Goal: Task Accomplishment & Management: Use online tool/utility

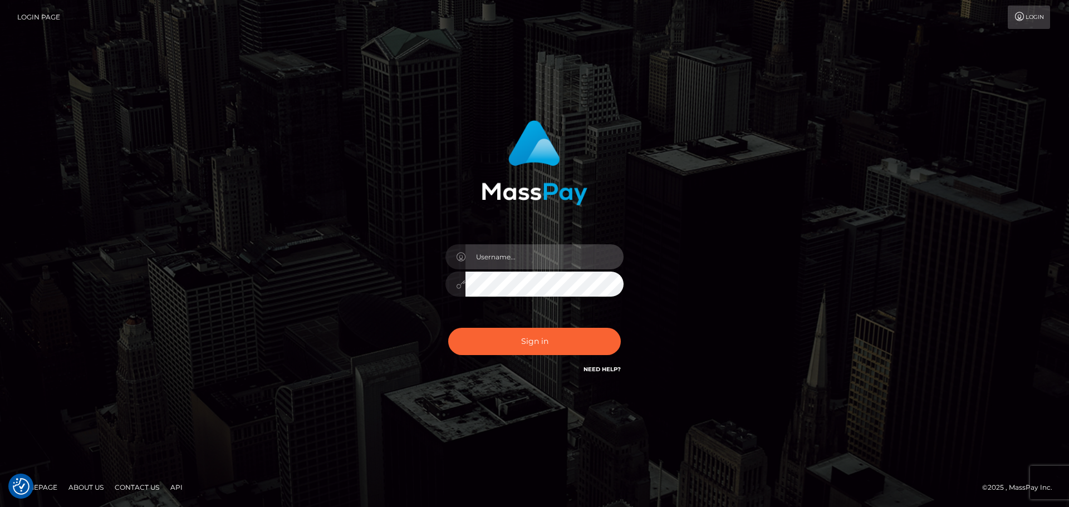
type input "bernice_lee"
click at [563, 354] on button "Sign in" at bounding box center [534, 341] width 173 height 27
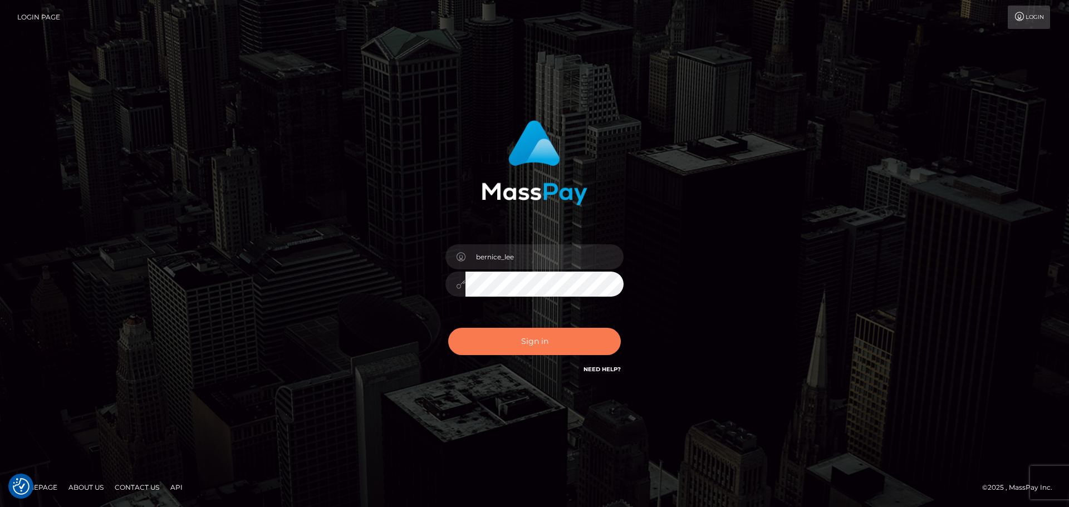
click at [523, 338] on button "Sign in" at bounding box center [534, 341] width 173 height 27
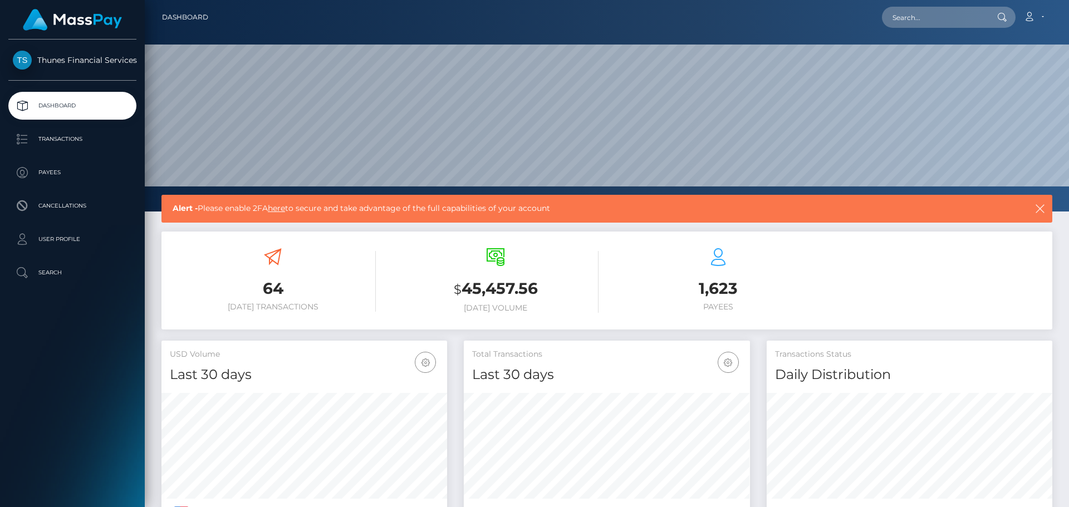
scroll to position [198, 286]
